Goal: Information Seeking & Learning: Compare options

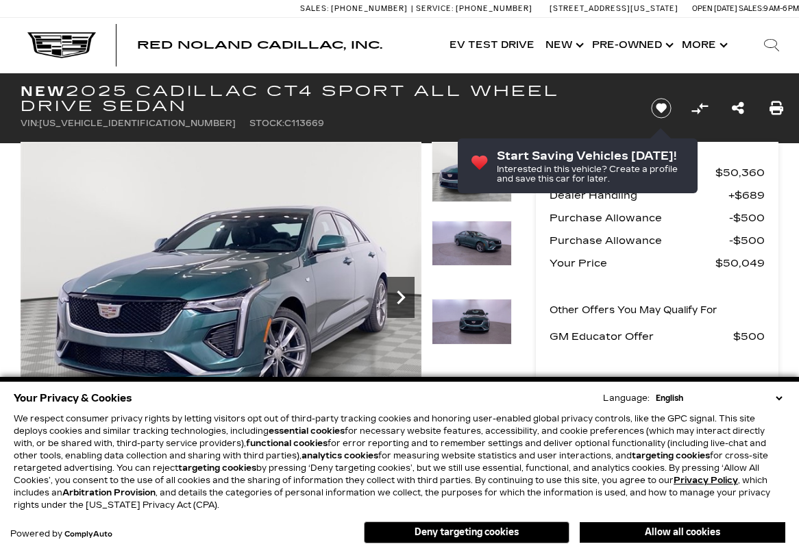
click at [404, 296] on icon "Next" at bounding box center [400, 297] width 27 height 27
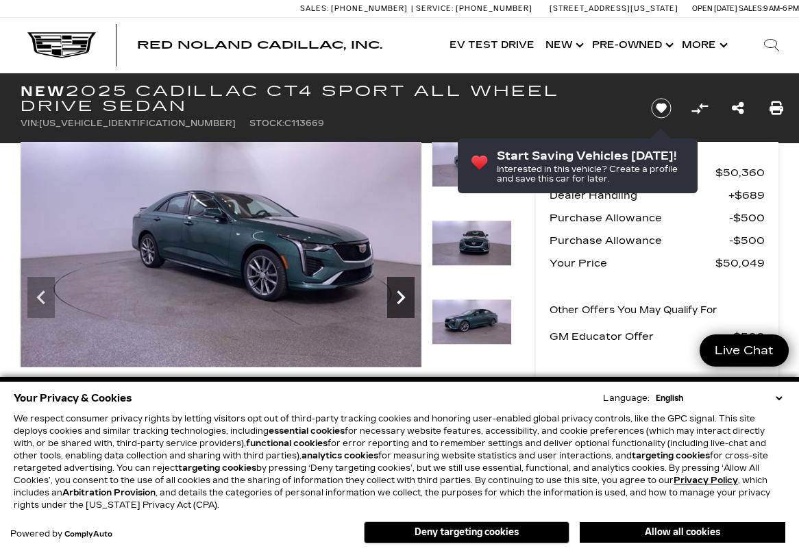
click at [404, 295] on icon "Next" at bounding box center [400, 297] width 27 height 27
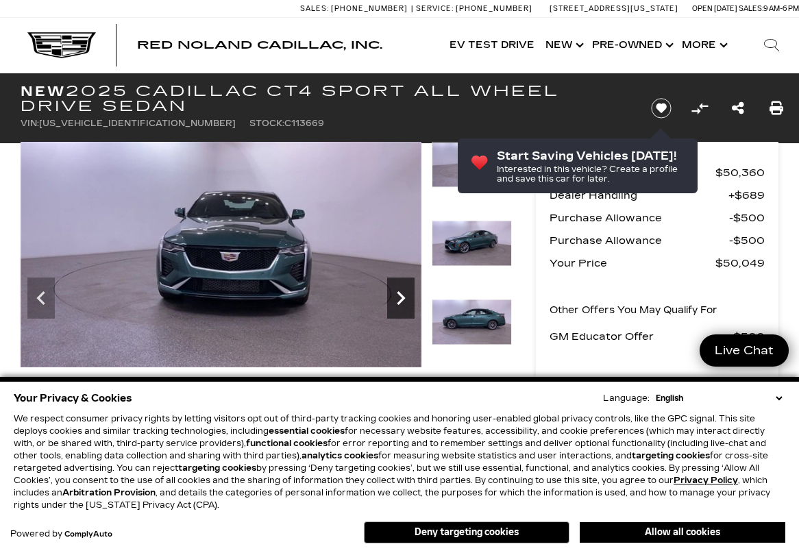
click at [404, 295] on icon "Next" at bounding box center [400, 297] width 27 height 27
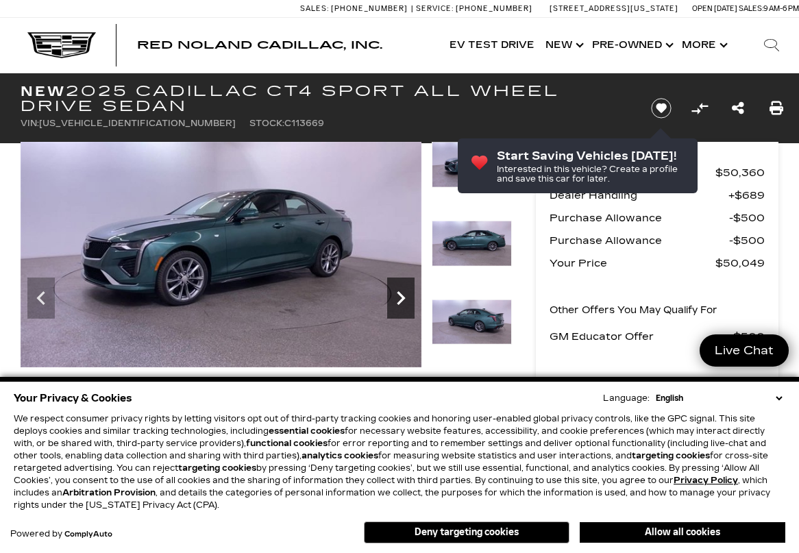
click at [404, 295] on icon "Next" at bounding box center [400, 297] width 27 height 27
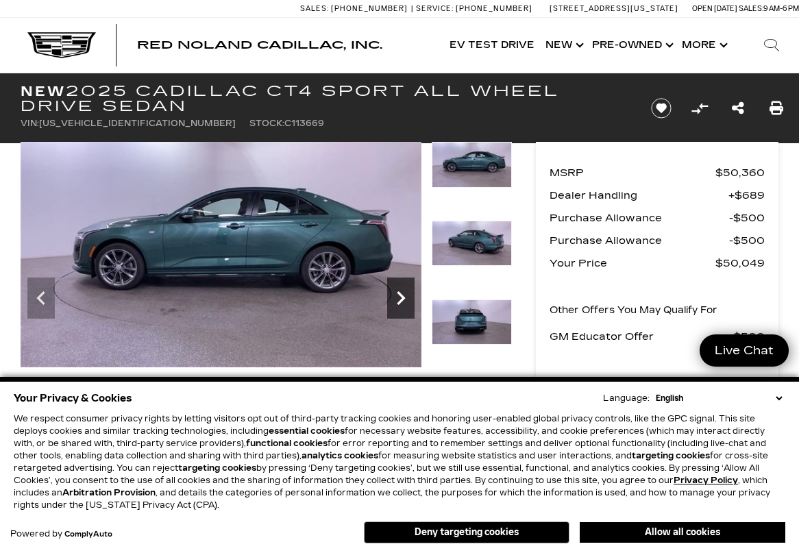
click at [404, 295] on icon "Next" at bounding box center [400, 297] width 27 height 27
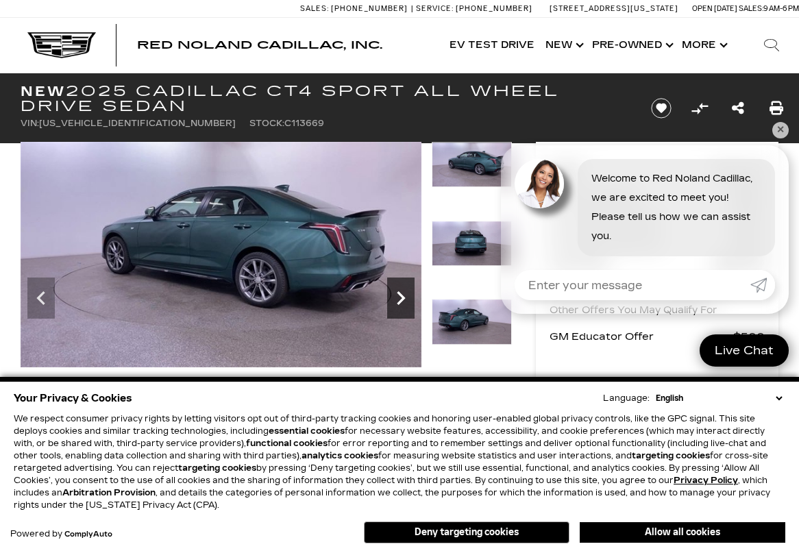
click at [404, 295] on icon "Next" at bounding box center [400, 297] width 27 height 27
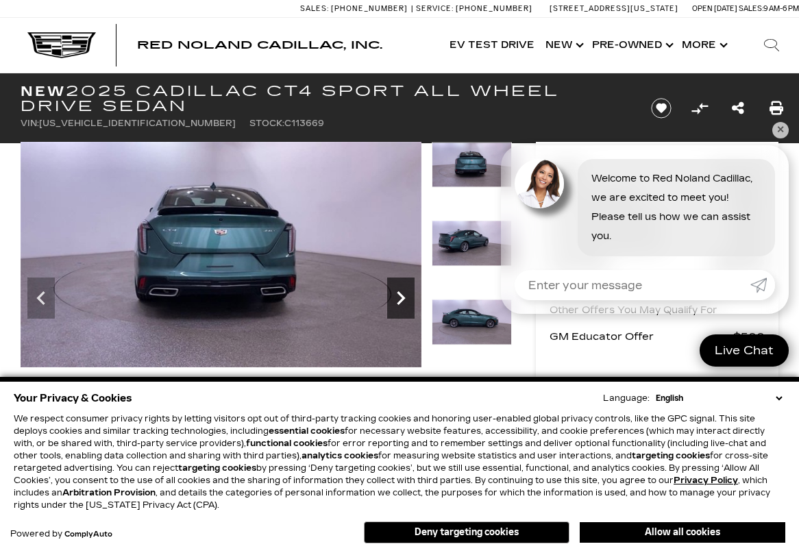
click at [405, 294] on icon "Next" at bounding box center [400, 297] width 27 height 27
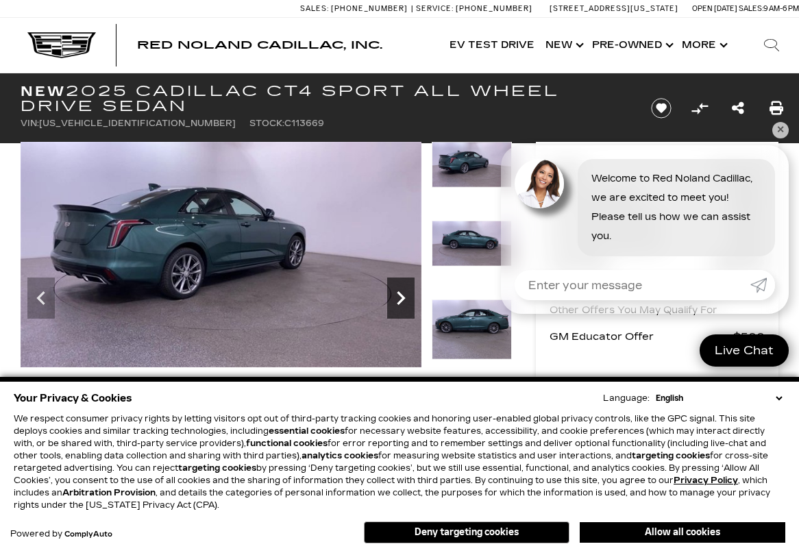
click at [405, 294] on icon "Next" at bounding box center [400, 297] width 27 height 27
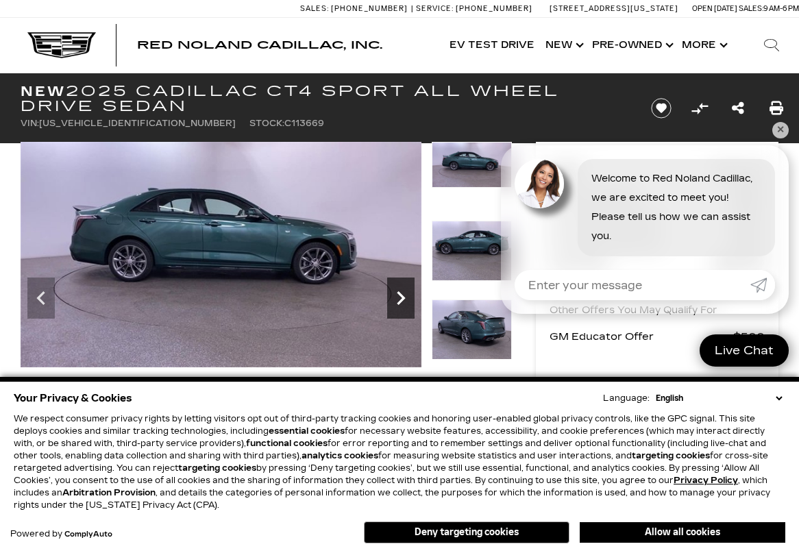
click at [406, 293] on icon "Next" at bounding box center [400, 297] width 27 height 27
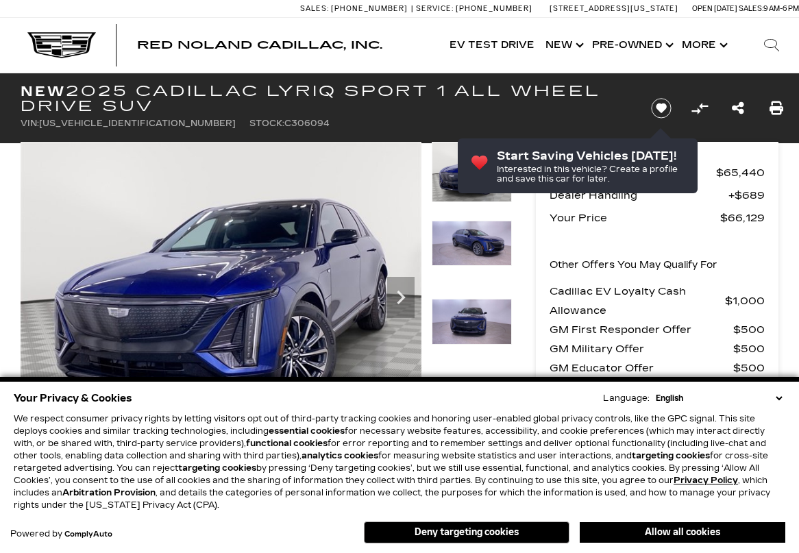
click at [478, 323] on img at bounding box center [472, 322] width 80 height 46
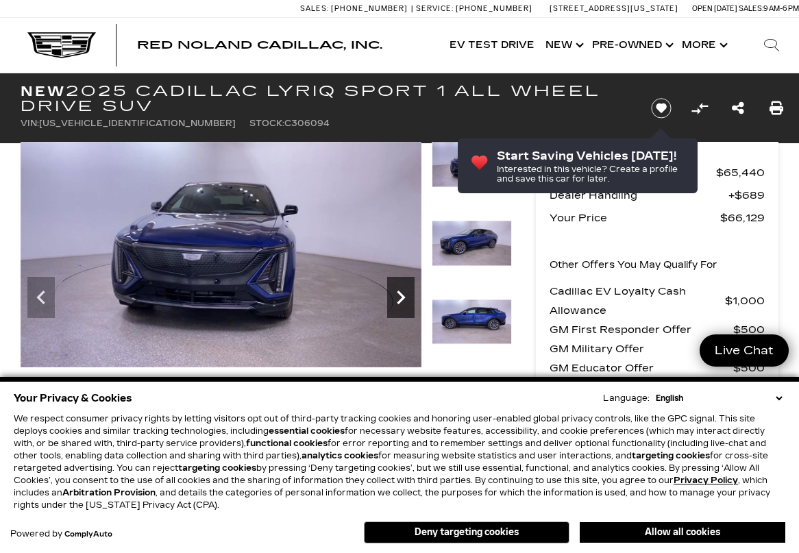
click at [412, 299] on icon "Next" at bounding box center [400, 297] width 27 height 27
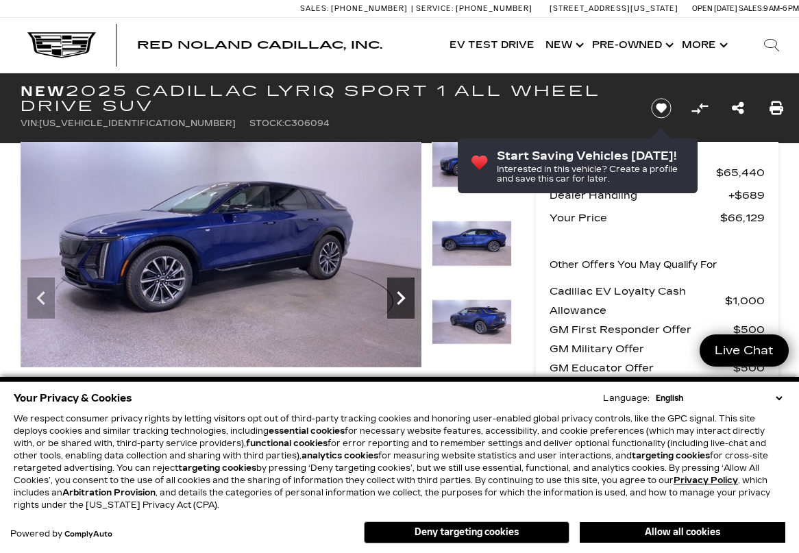
click at [411, 298] on icon "Next" at bounding box center [400, 297] width 27 height 27
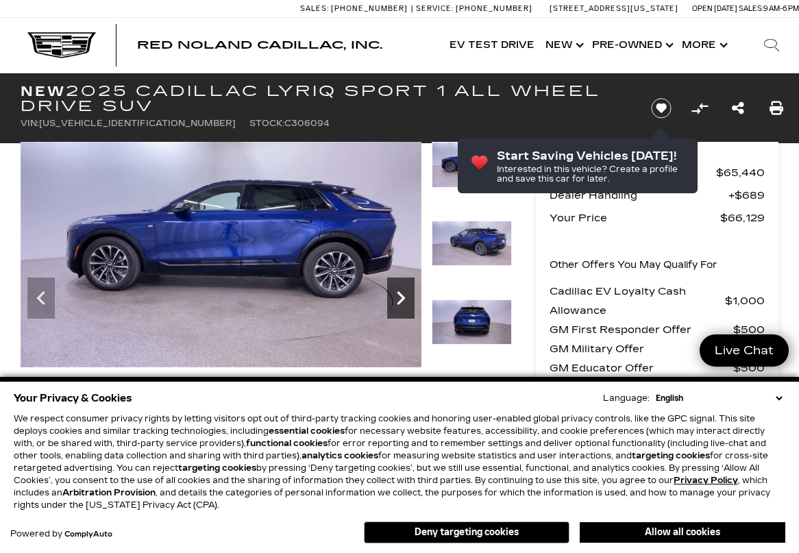
click at [411, 298] on icon "Next" at bounding box center [400, 297] width 27 height 27
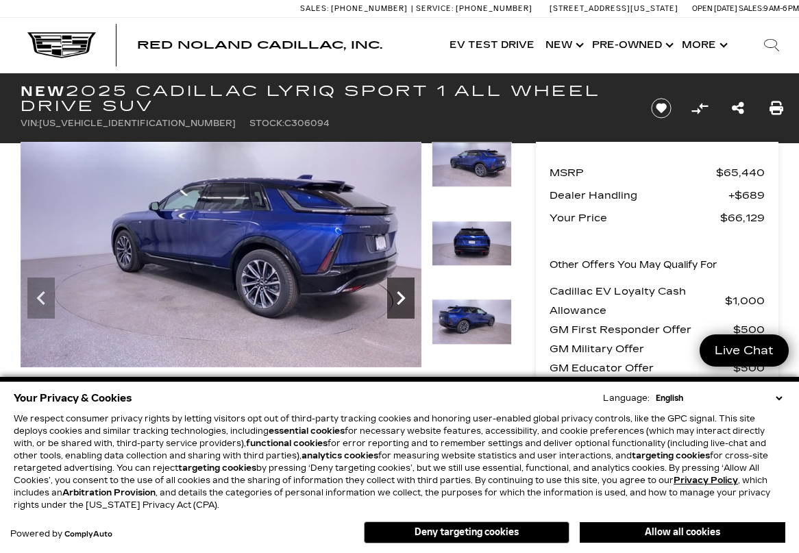
click at [411, 298] on icon "Next" at bounding box center [400, 297] width 27 height 27
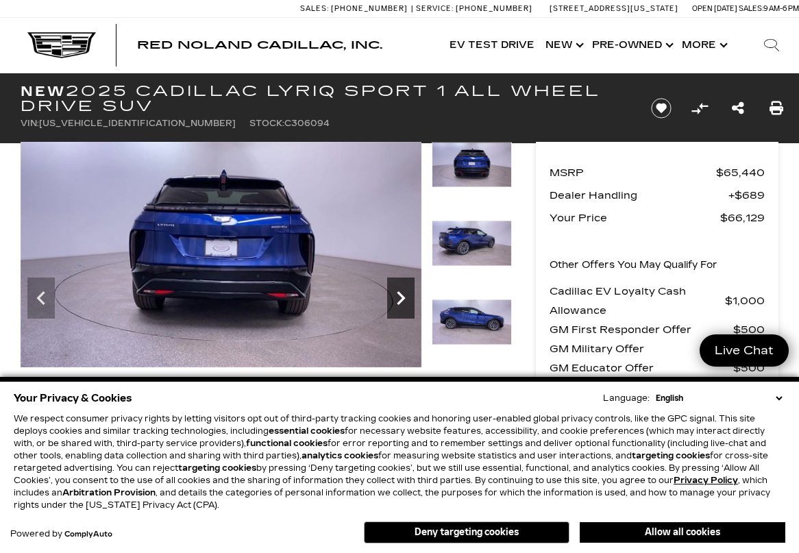
click at [411, 298] on icon "Next" at bounding box center [400, 297] width 27 height 27
